Goal: Transaction & Acquisition: Purchase product/service

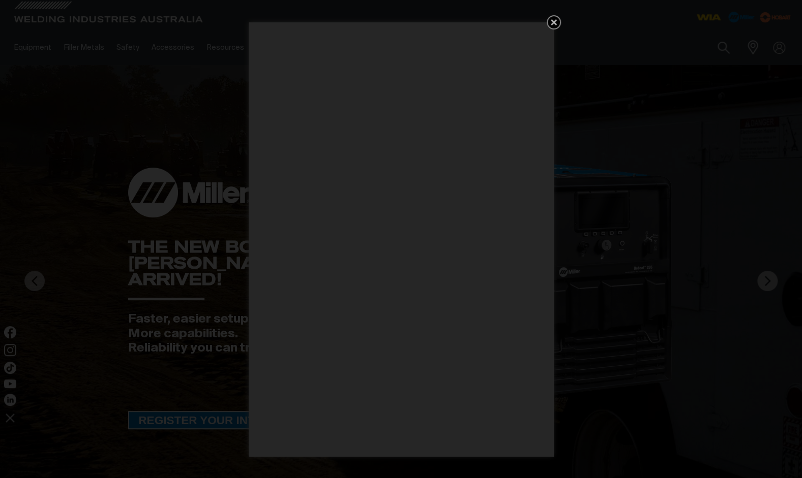
click at [555, 20] on icon "Get 5 WIA Welding Guides Free!" at bounding box center [553, 22] width 6 height 6
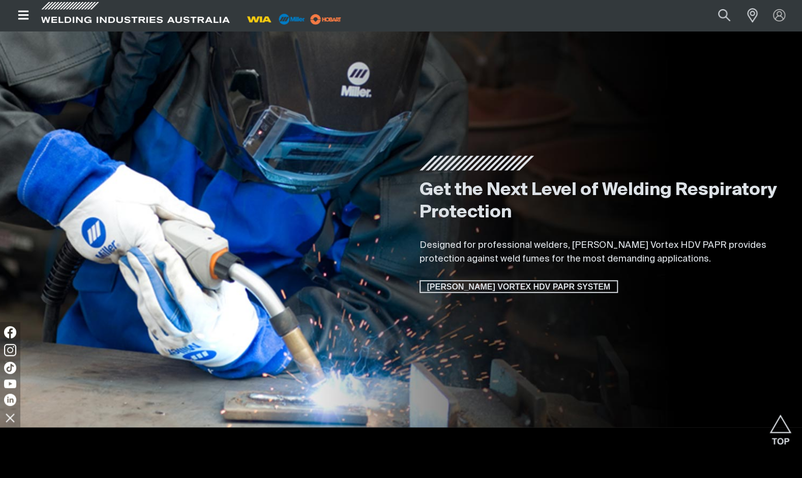
scroll to position [1474, 0]
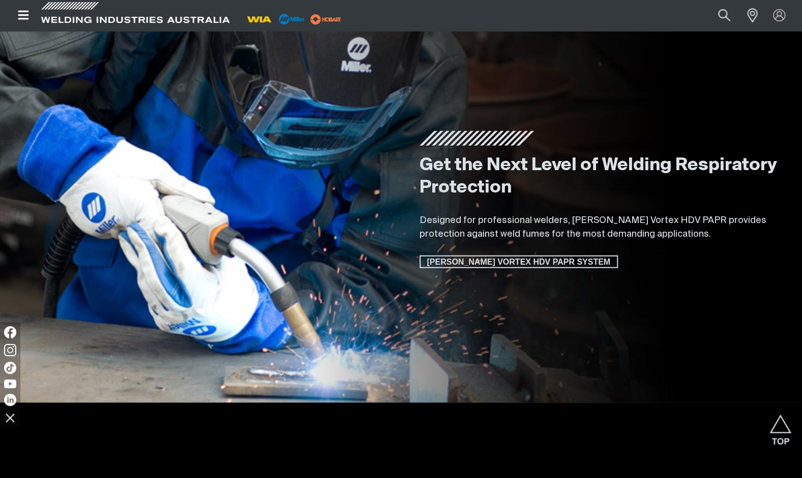
click at [22, 15] on icon "Open top menu" at bounding box center [23, 15] width 11 height 9
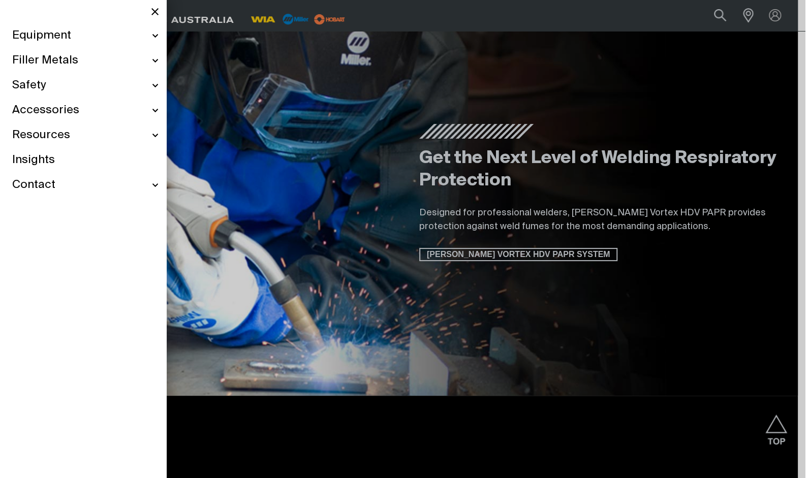
scroll to position [1481, 0]
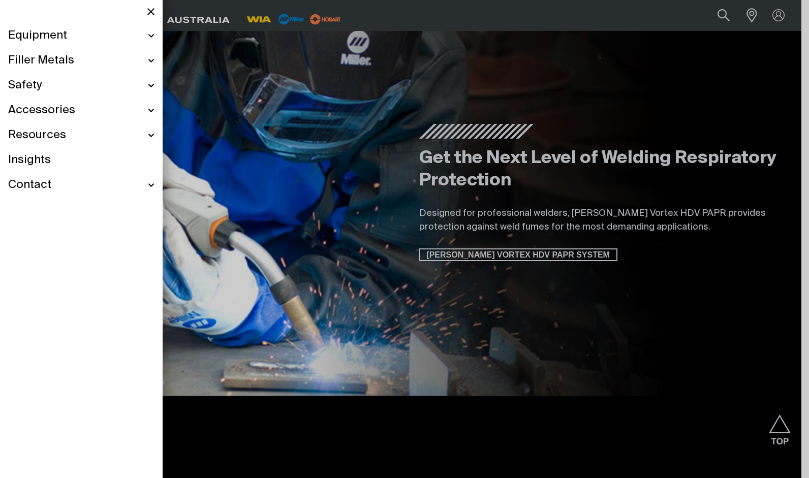
click at [151, 36] on div "Equipment" at bounding box center [81, 35] width 146 height 25
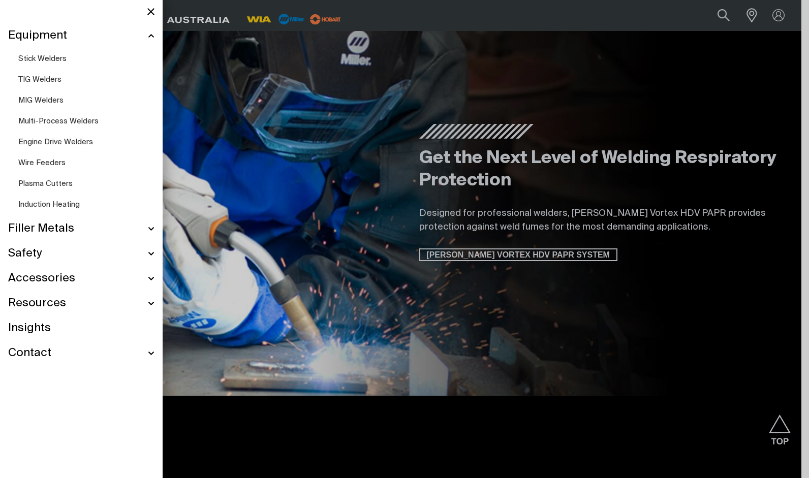
scroll to position [1444, 0]
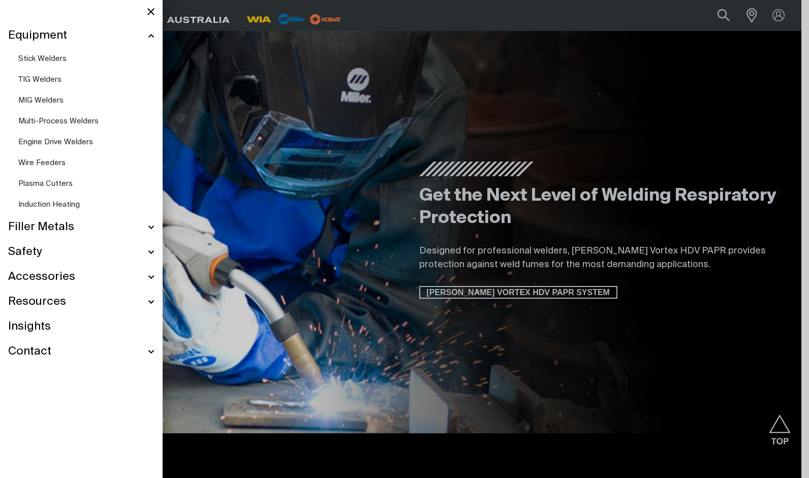
click at [49, 100] on span "MIG Welders" at bounding box center [40, 101] width 45 height 8
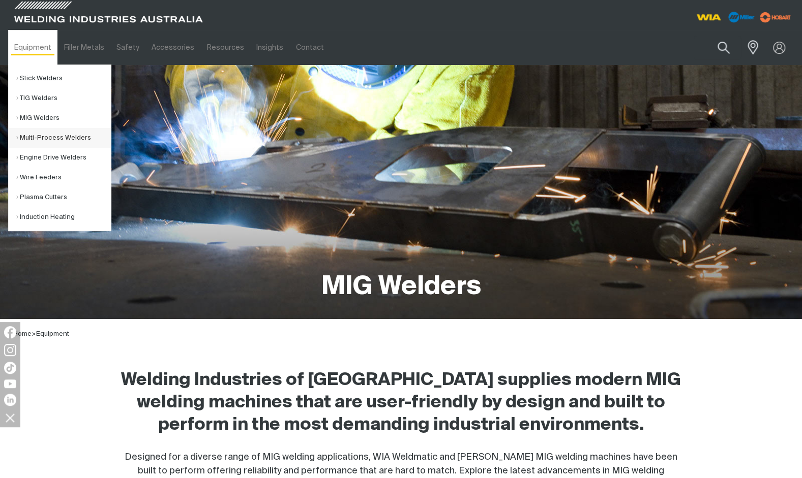
click at [43, 138] on link "Multi-Process Welders" at bounding box center [63, 138] width 95 height 20
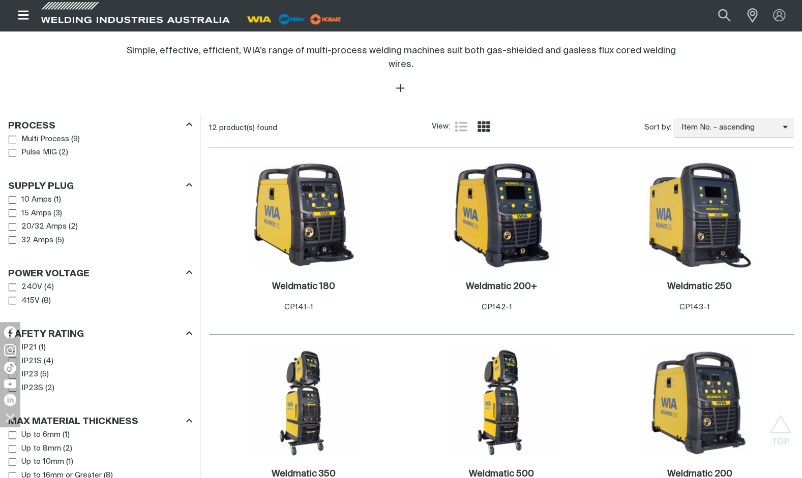
scroll to position [457, 0]
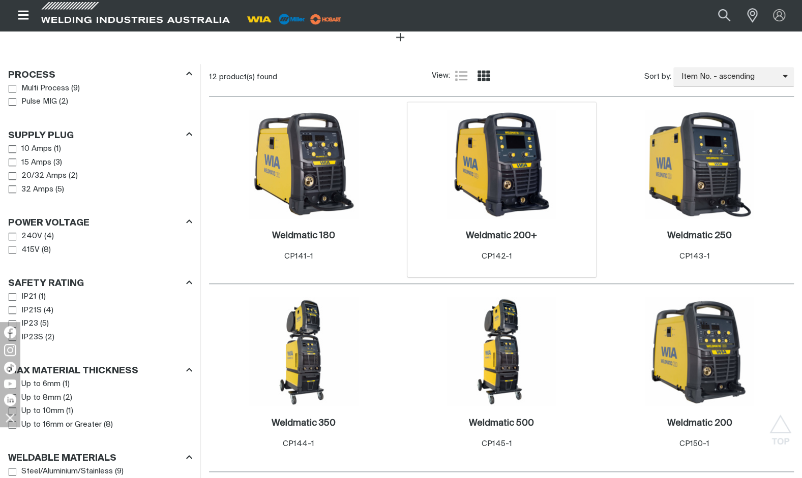
click at [500, 157] on img at bounding box center [501, 164] width 109 height 109
